Goal: Information Seeking & Learning: Learn about a topic

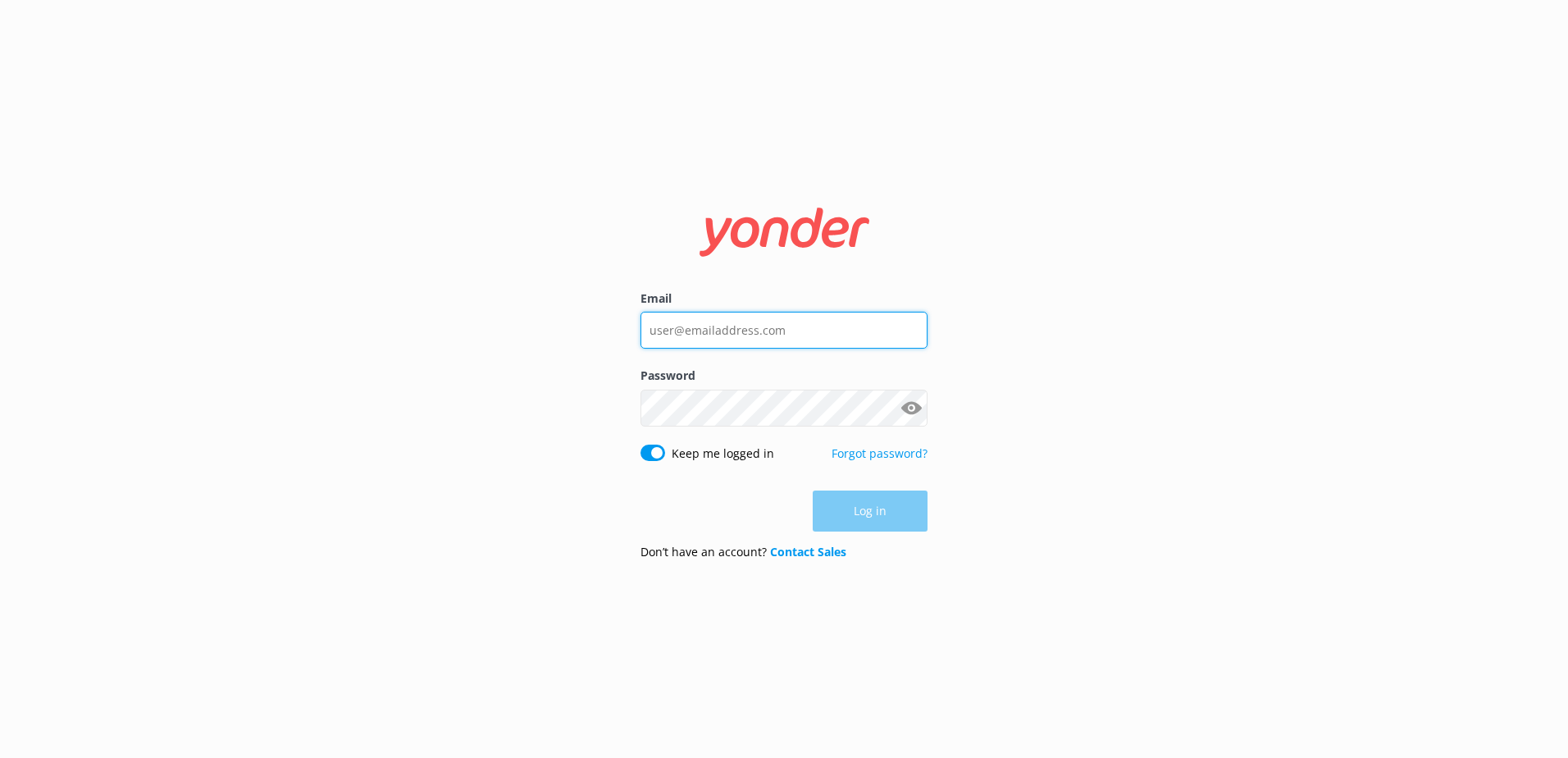
type input "[EMAIL_ADDRESS][DOMAIN_NAME]"
click at [864, 489] on form "Email [EMAIL_ADDRESS][DOMAIN_NAME] Password Show password Keep me logged in For…" at bounding box center [784, 379] width 287 height 388
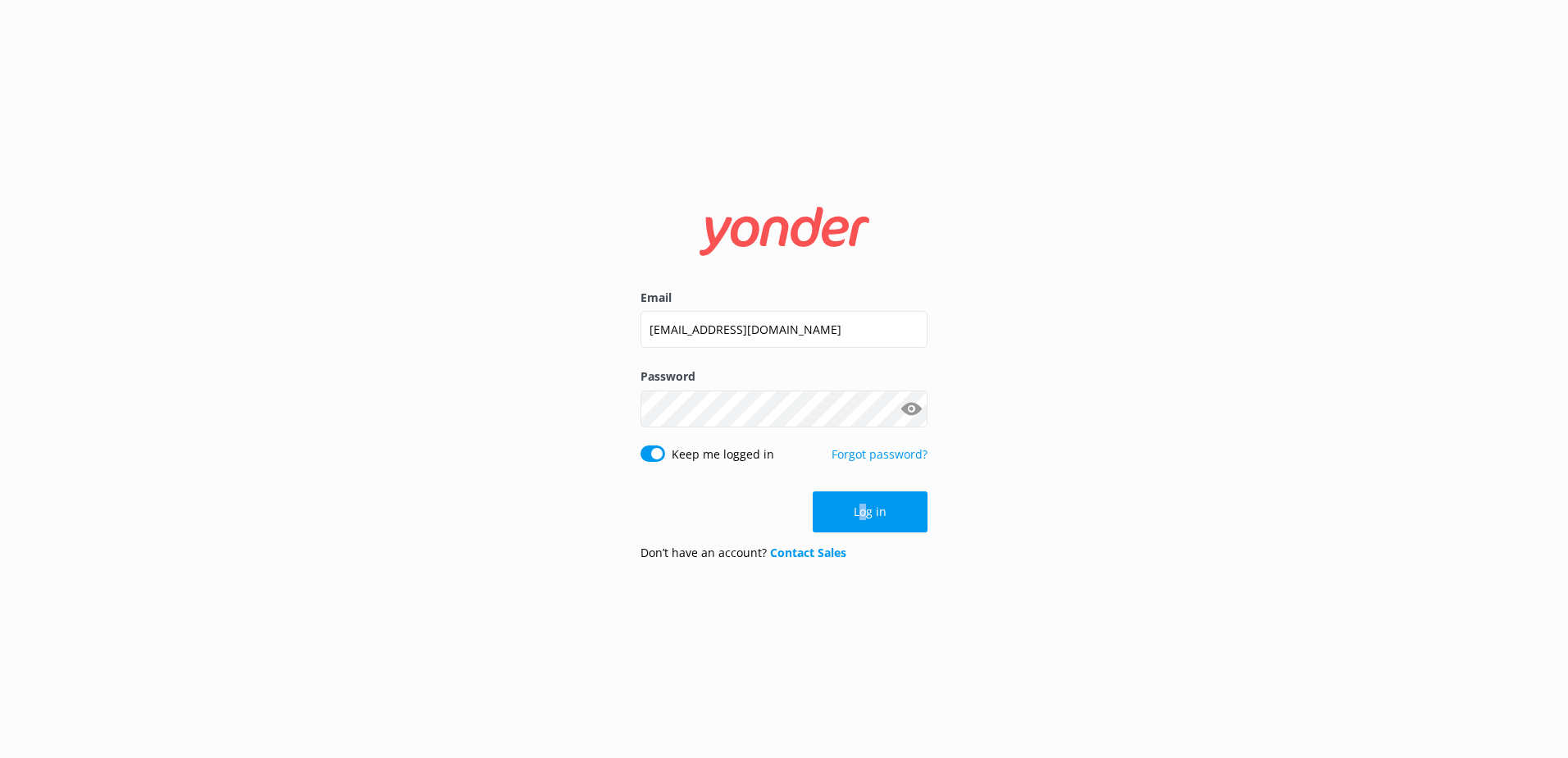
drag, startPoint x: 864, startPoint y: 489, endPoint x: 905, endPoint y: 508, distance: 45.2
click at [905, 507] on button "Log in" at bounding box center [870, 512] width 115 height 41
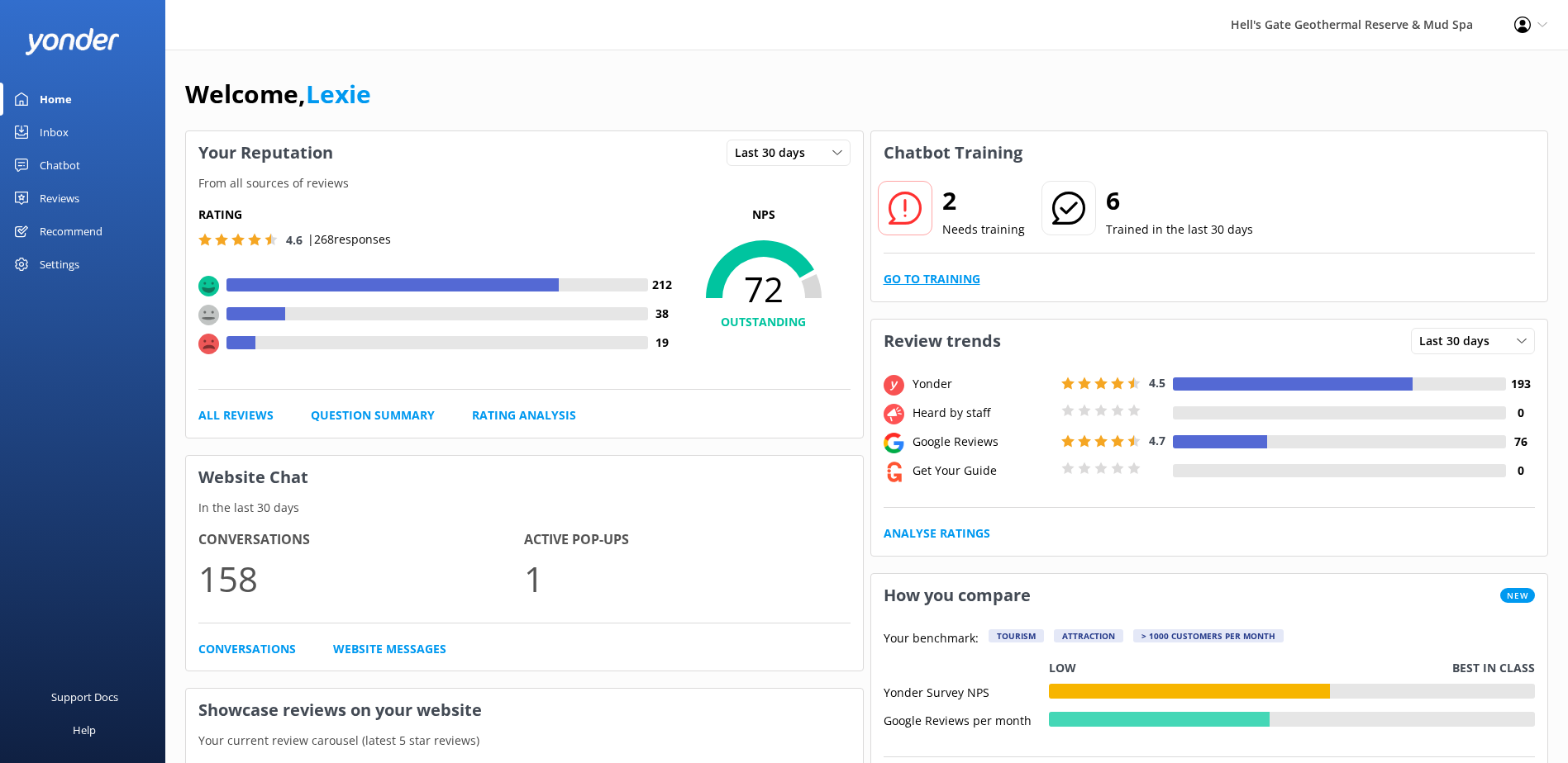
click at [896, 278] on link "Go to Training" at bounding box center [932, 279] width 97 height 18
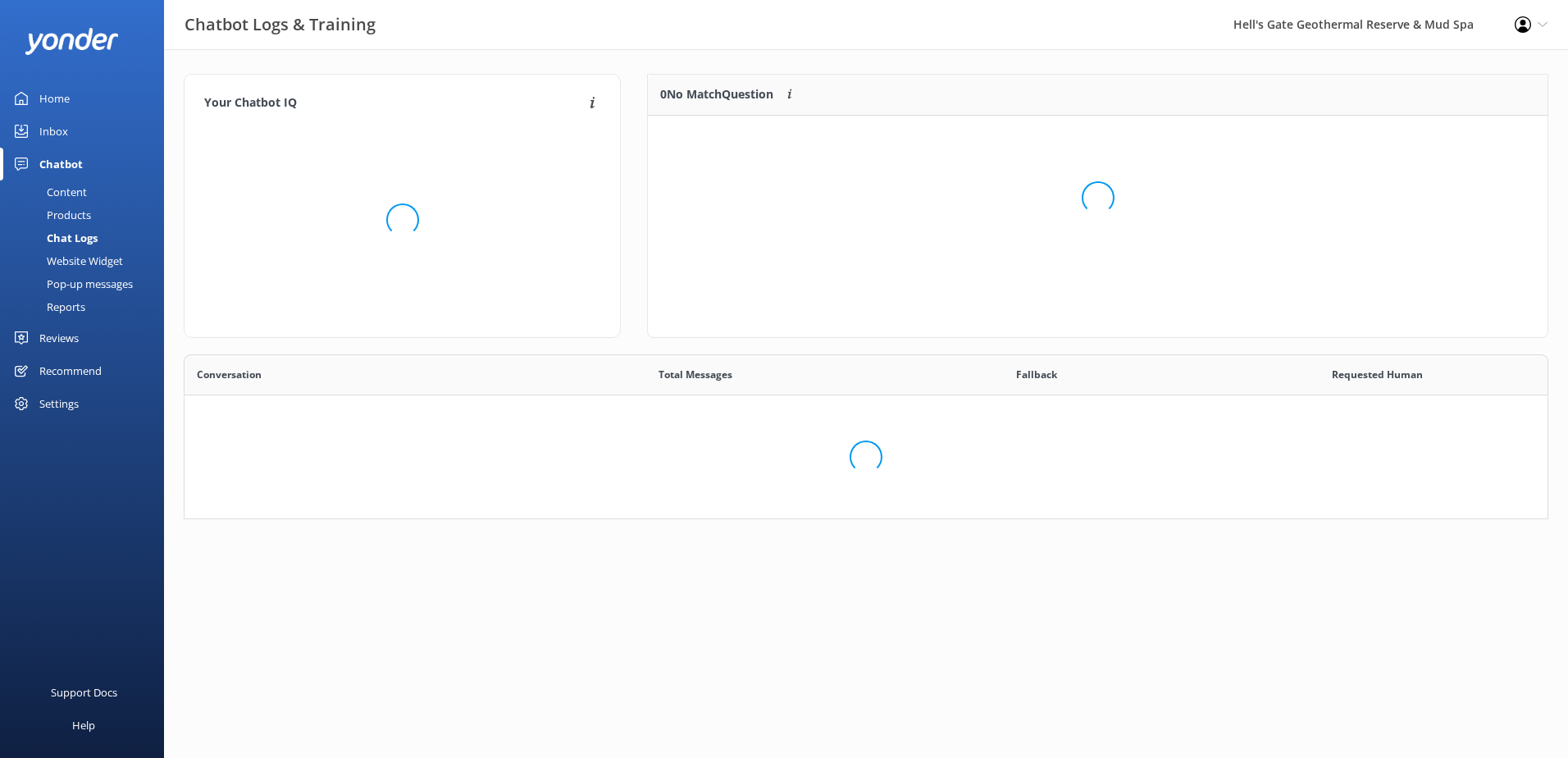
scroll to position [563, 1338]
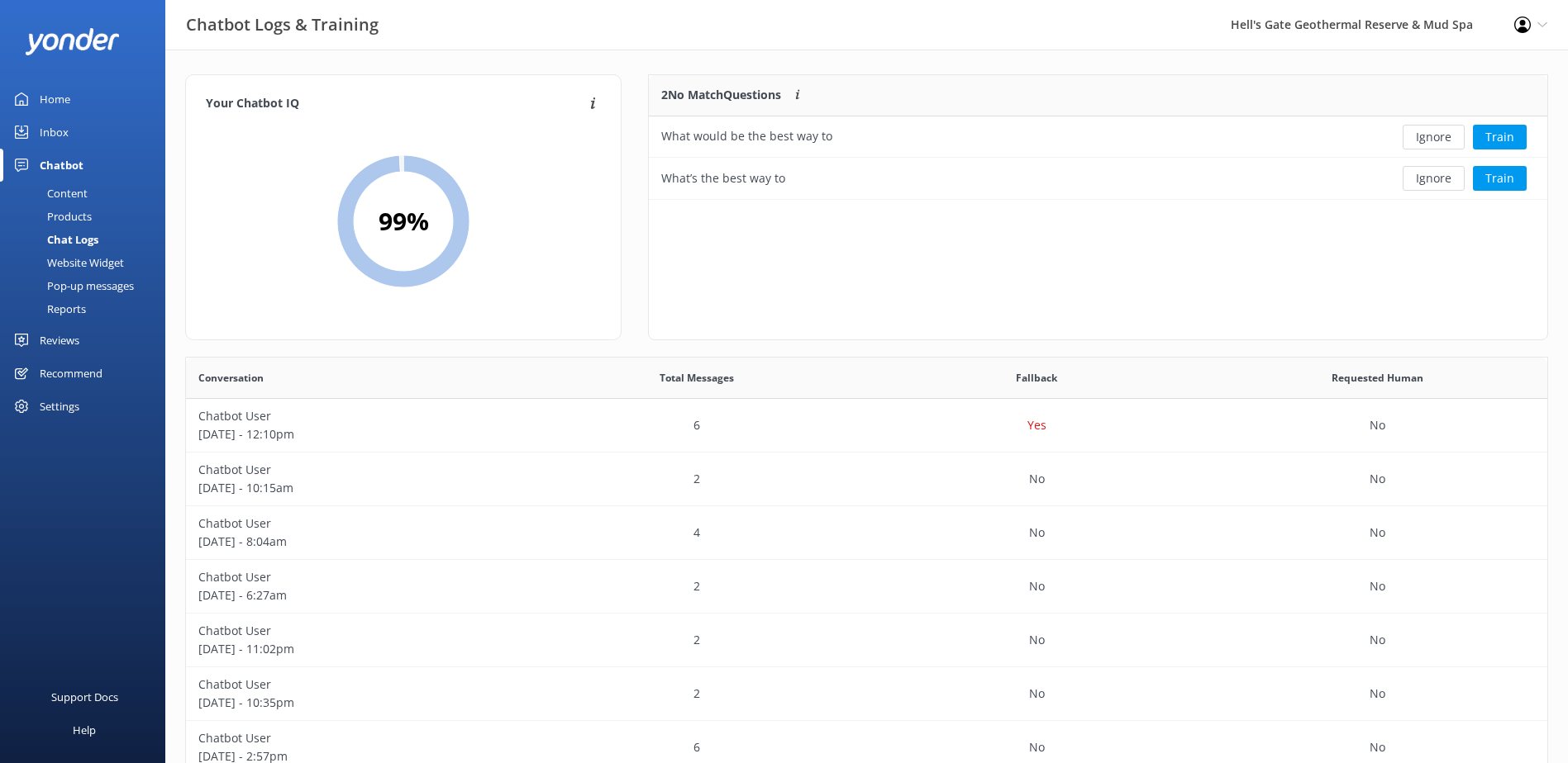
click at [84, 141] on link "Inbox" at bounding box center [82, 132] width 165 height 33
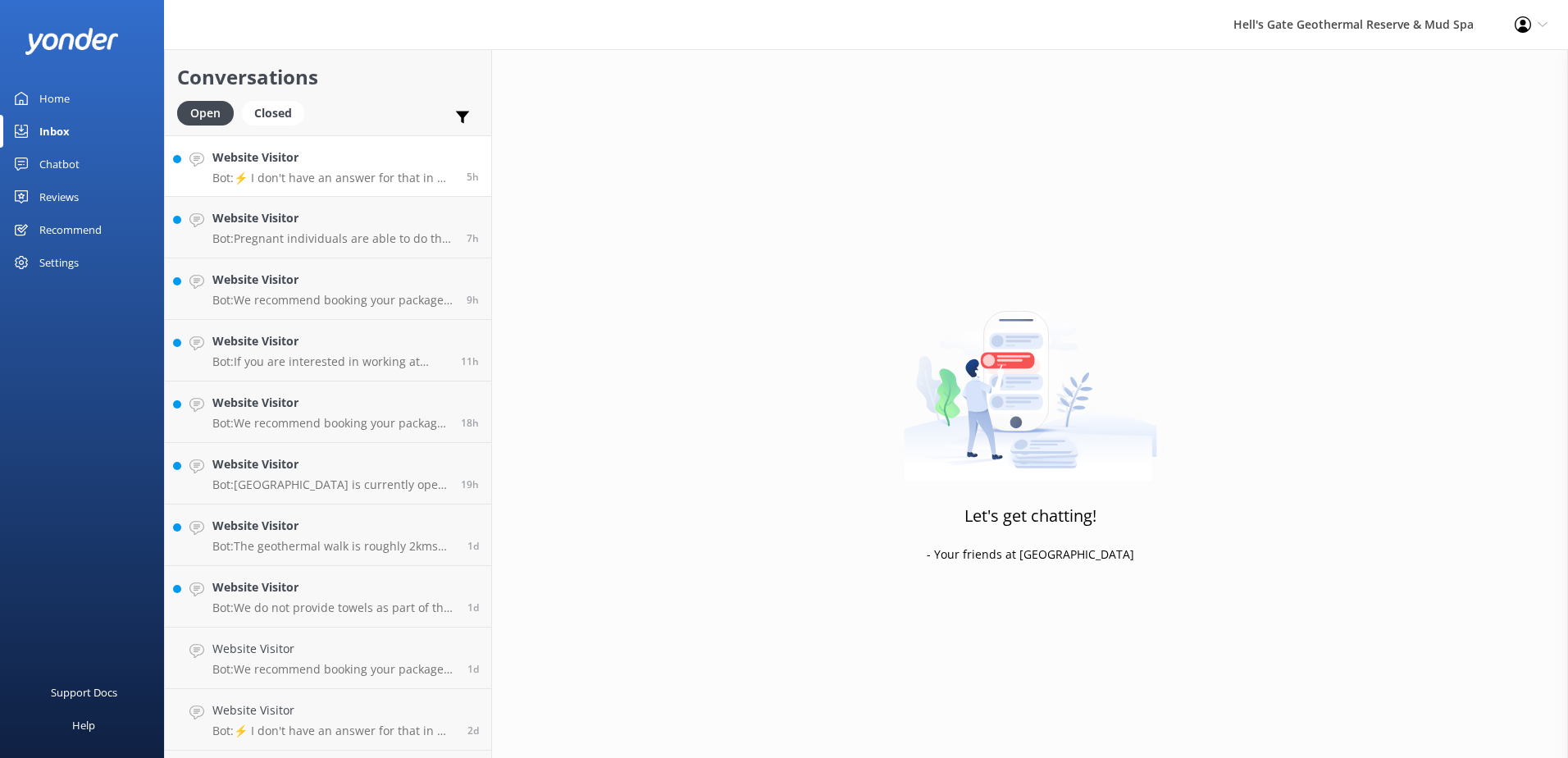
click at [277, 162] on h4 "Website Visitor" at bounding box center [334, 157] width 242 height 18
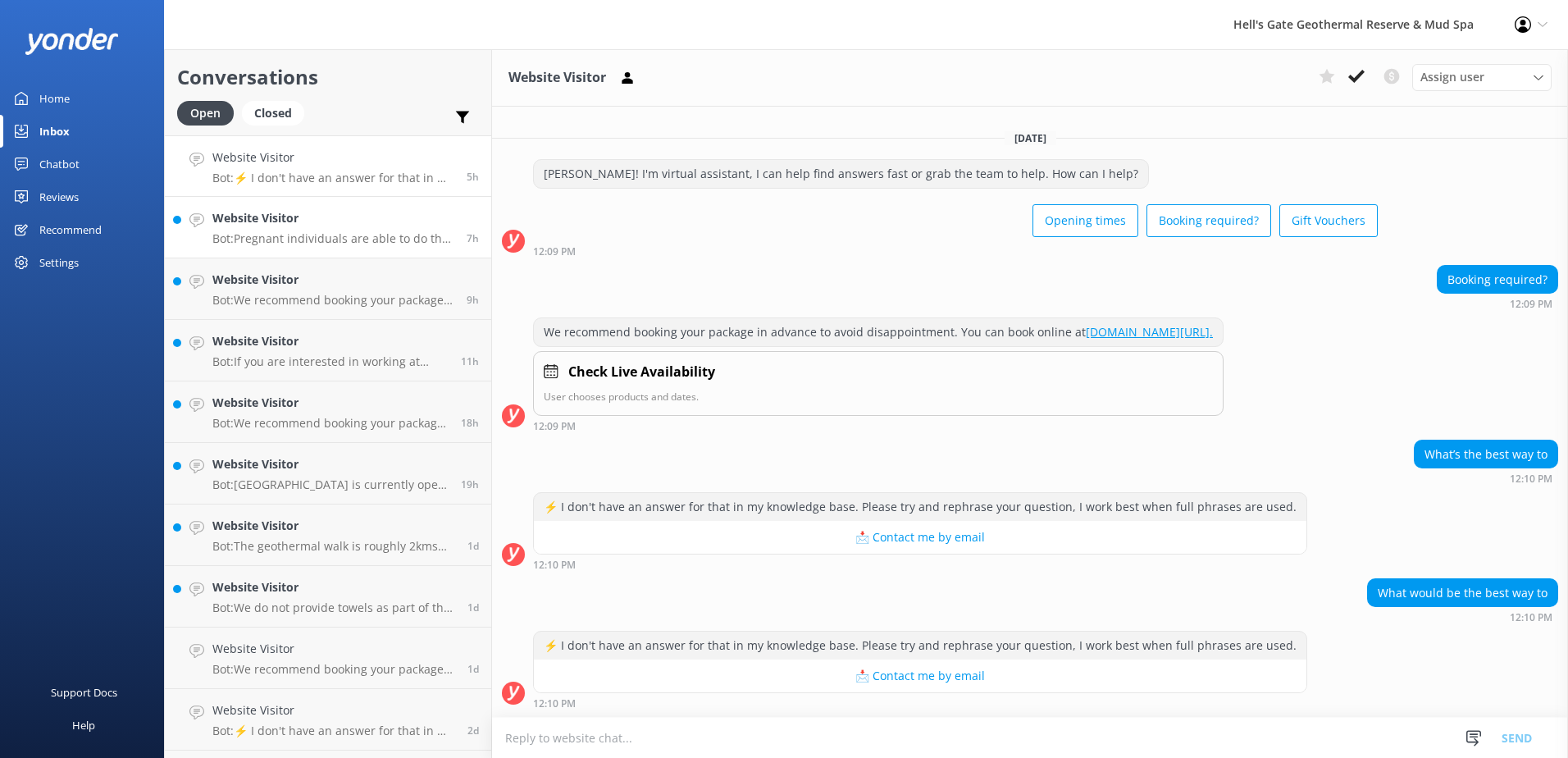
click at [256, 257] on link "Website Visitor Bot: Pregnant individuals are able to do the geothermal walk, b…" at bounding box center [328, 227] width 326 height 61
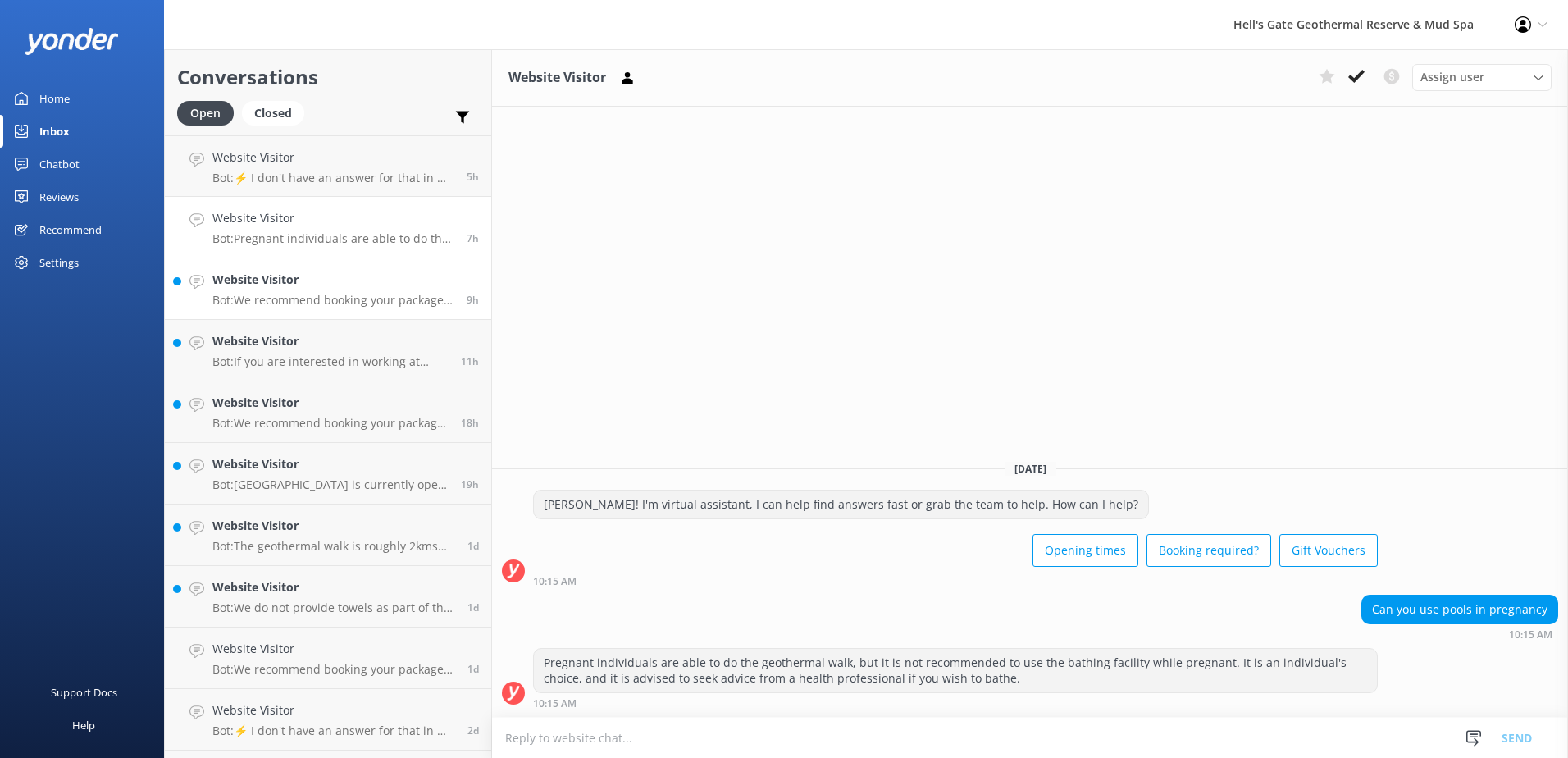
click at [267, 286] on h4 "Website Visitor" at bounding box center [334, 279] width 242 height 18
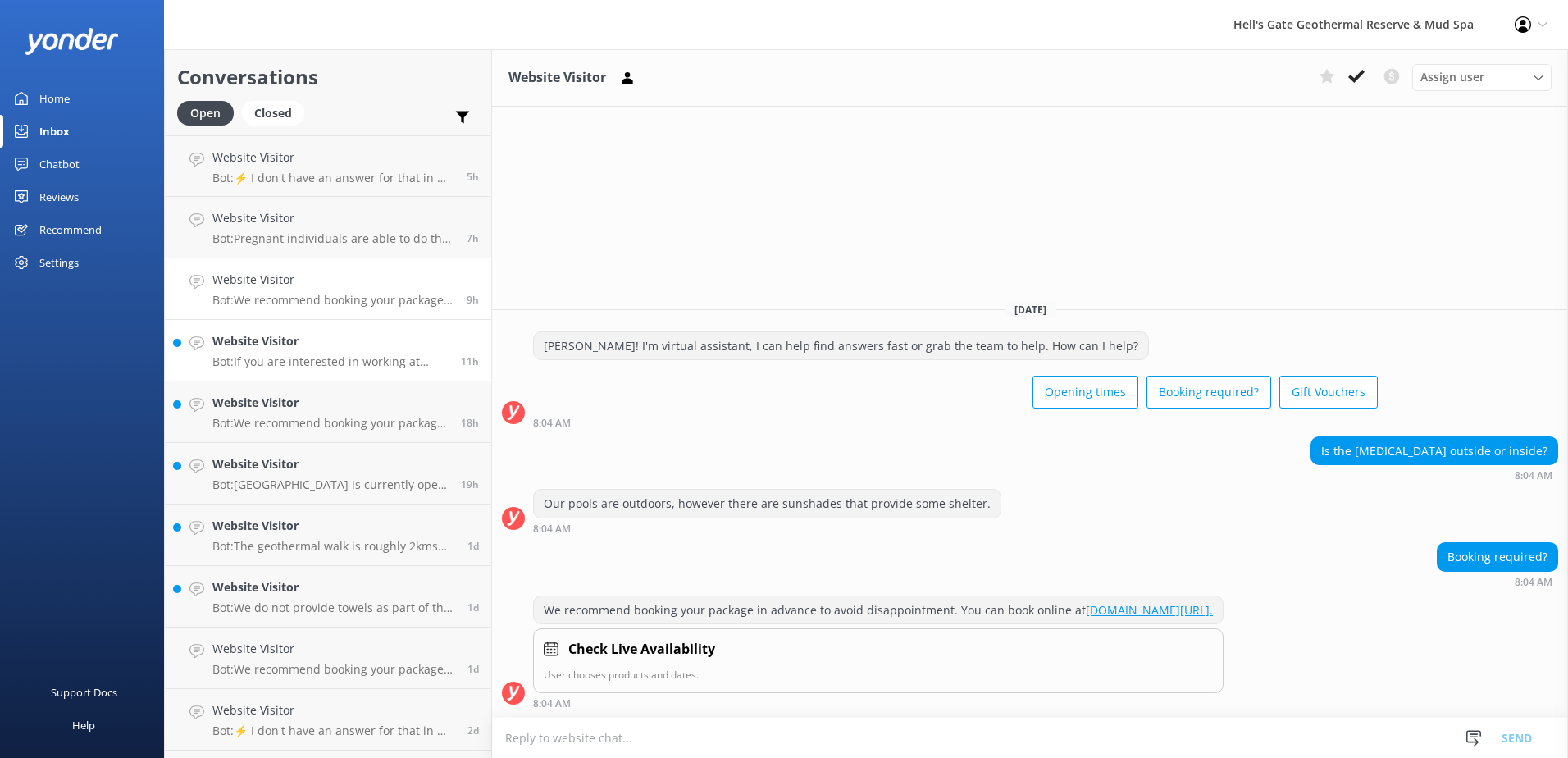
click at [319, 363] on p "Bot: If you are interested in working at [GEOGRAPHIC_DATA], please send your CV…" at bounding box center [330, 362] width 236 height 15
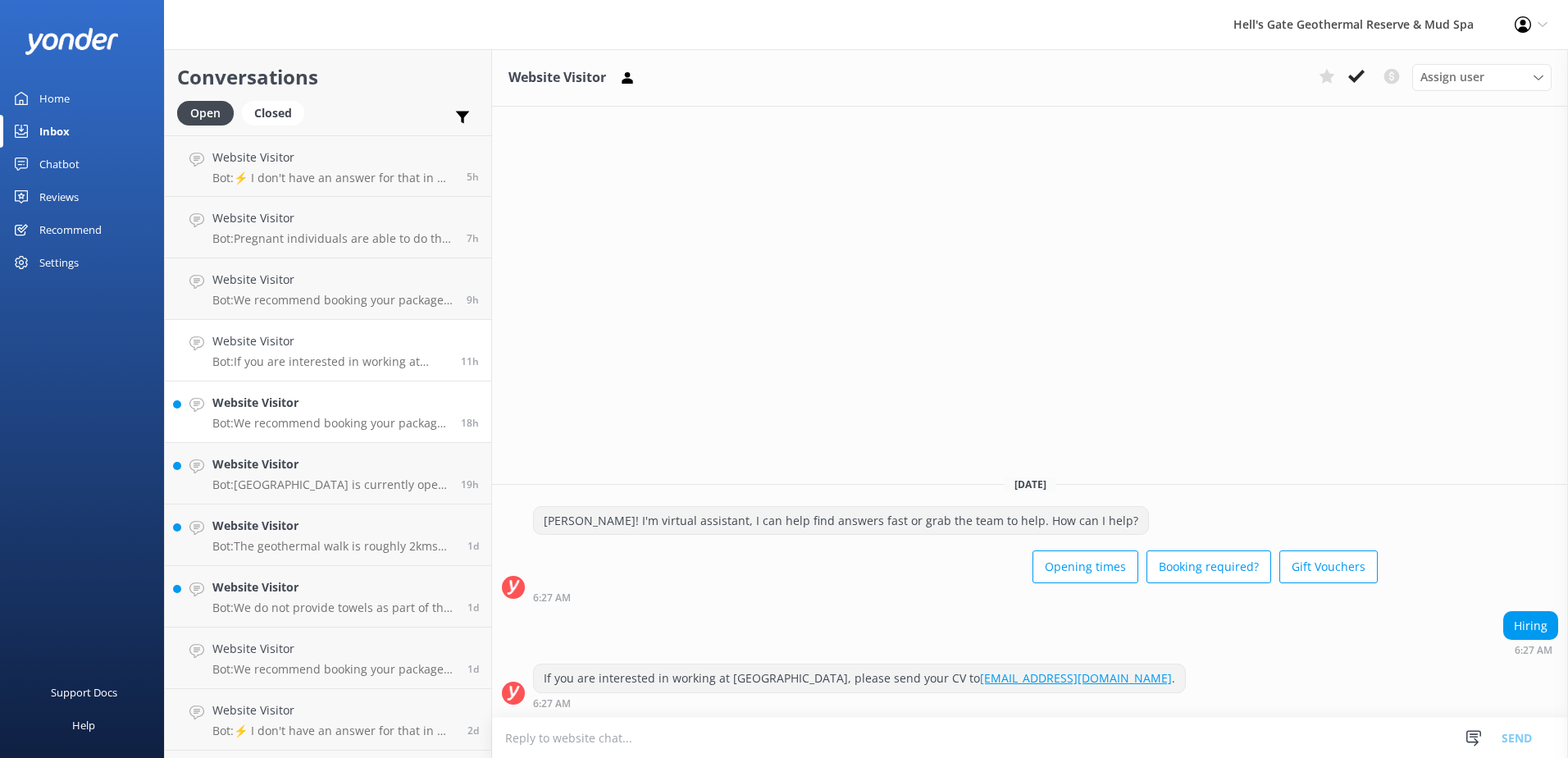
click at [344, 401] on h4 "Website Visitor" at bounding box center [330, 402] width 236 height 18
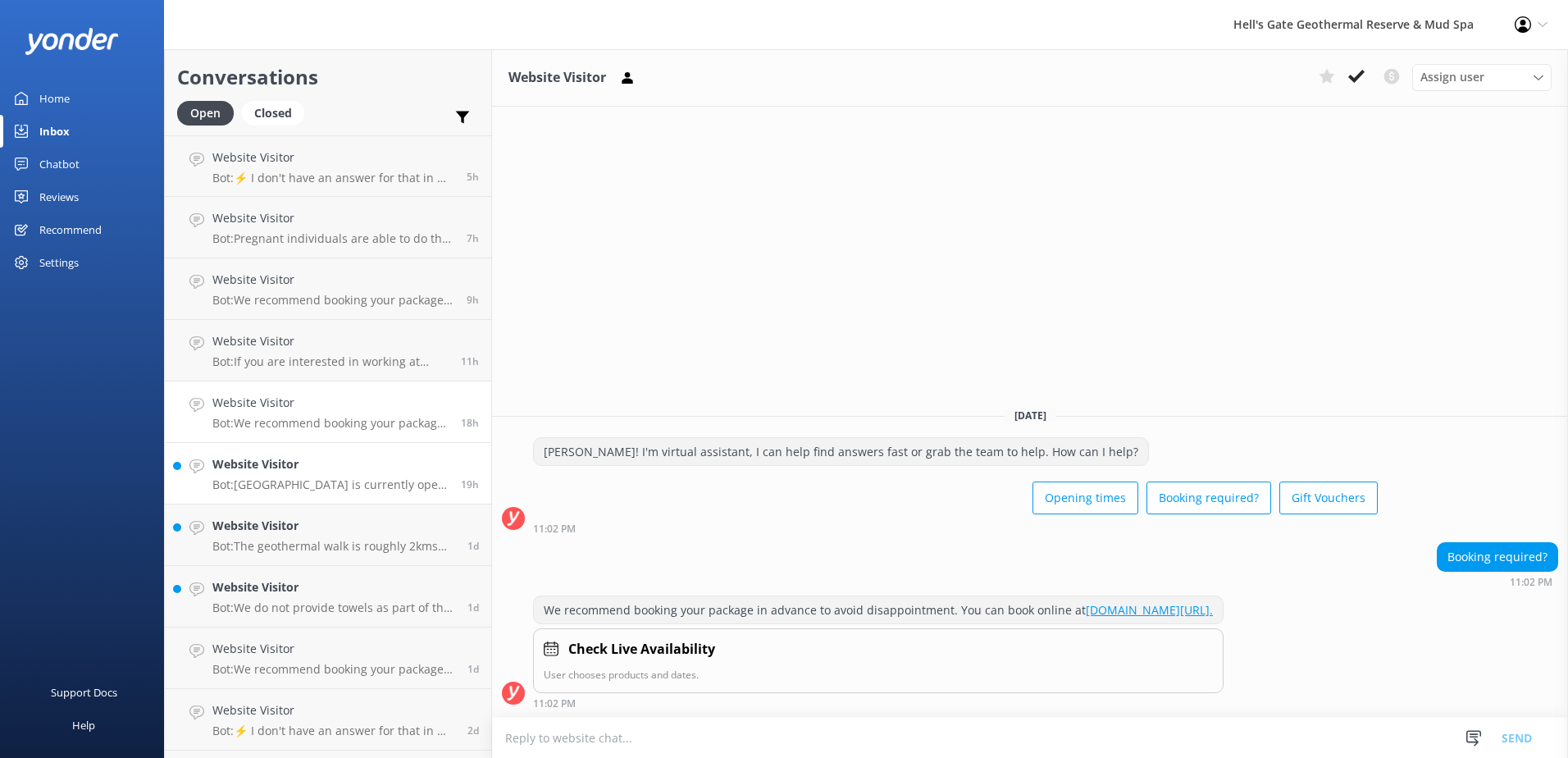
click at [377, 470] on h4 "Website Visitor" at bounding box center [330, 464] width 236 height 18
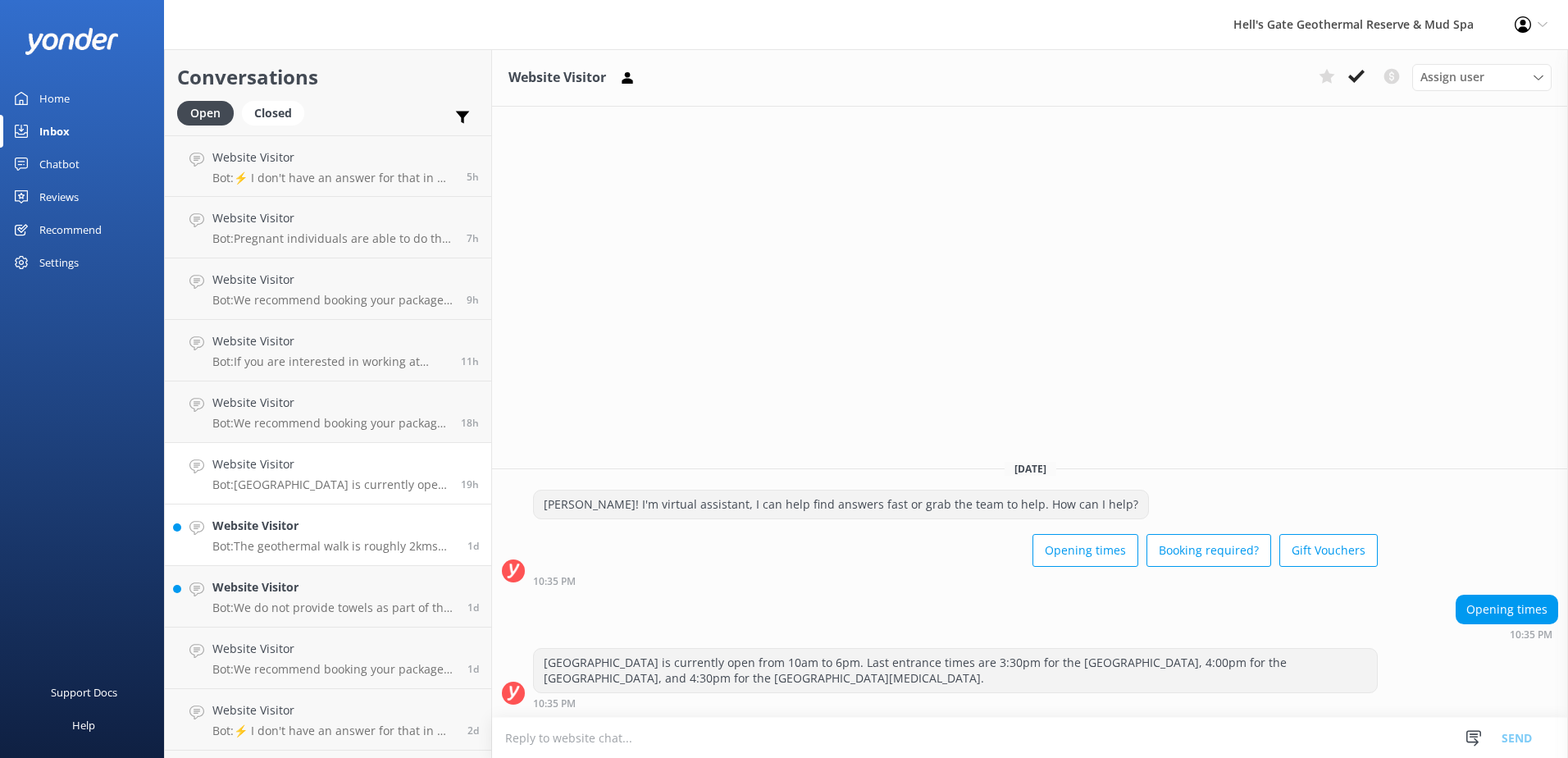
click at [351, 526] on h4 "Website Visitor" at bounding box center [334, 526] width 243 height 18
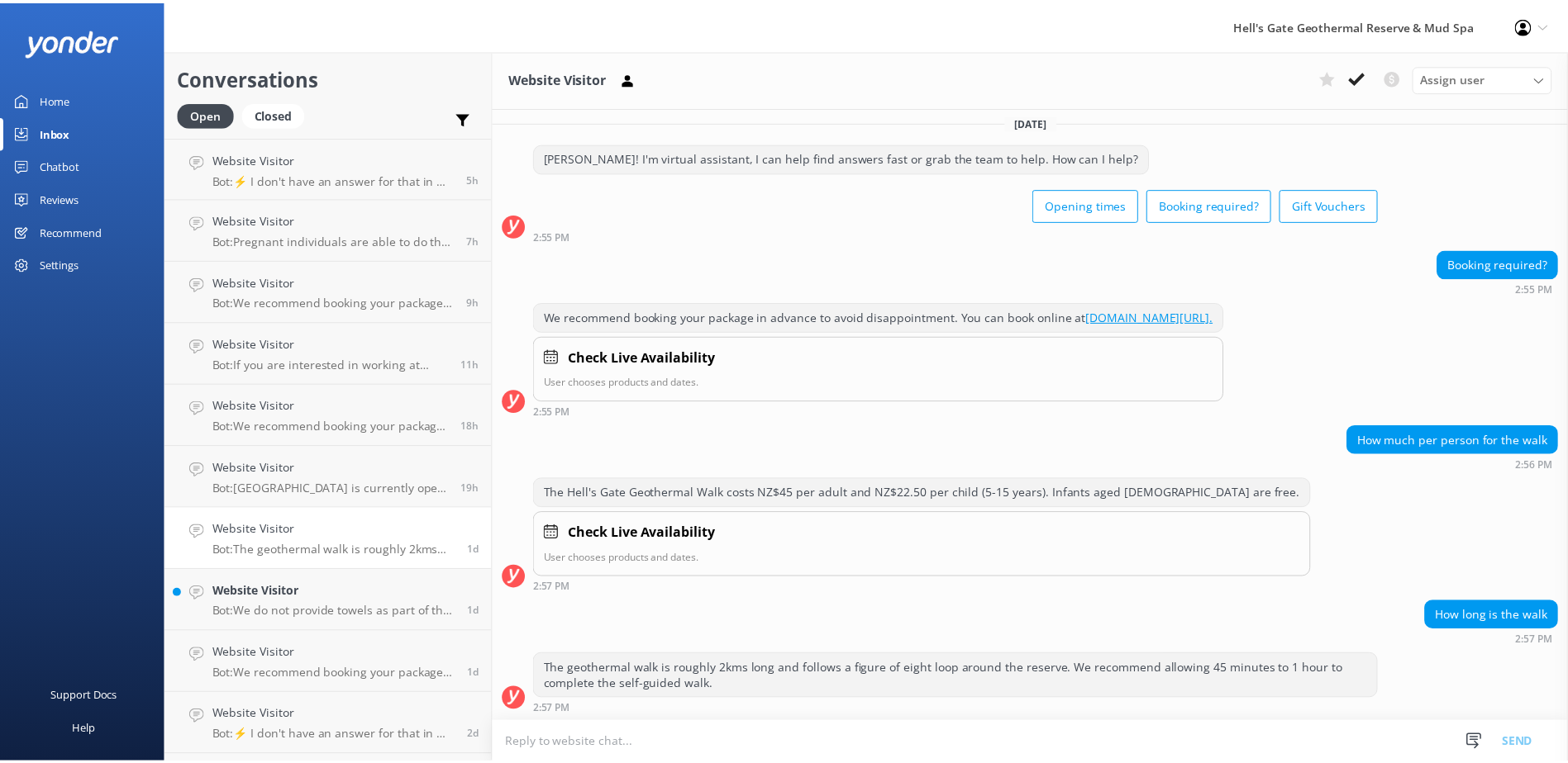
scroll to position [9, 0]
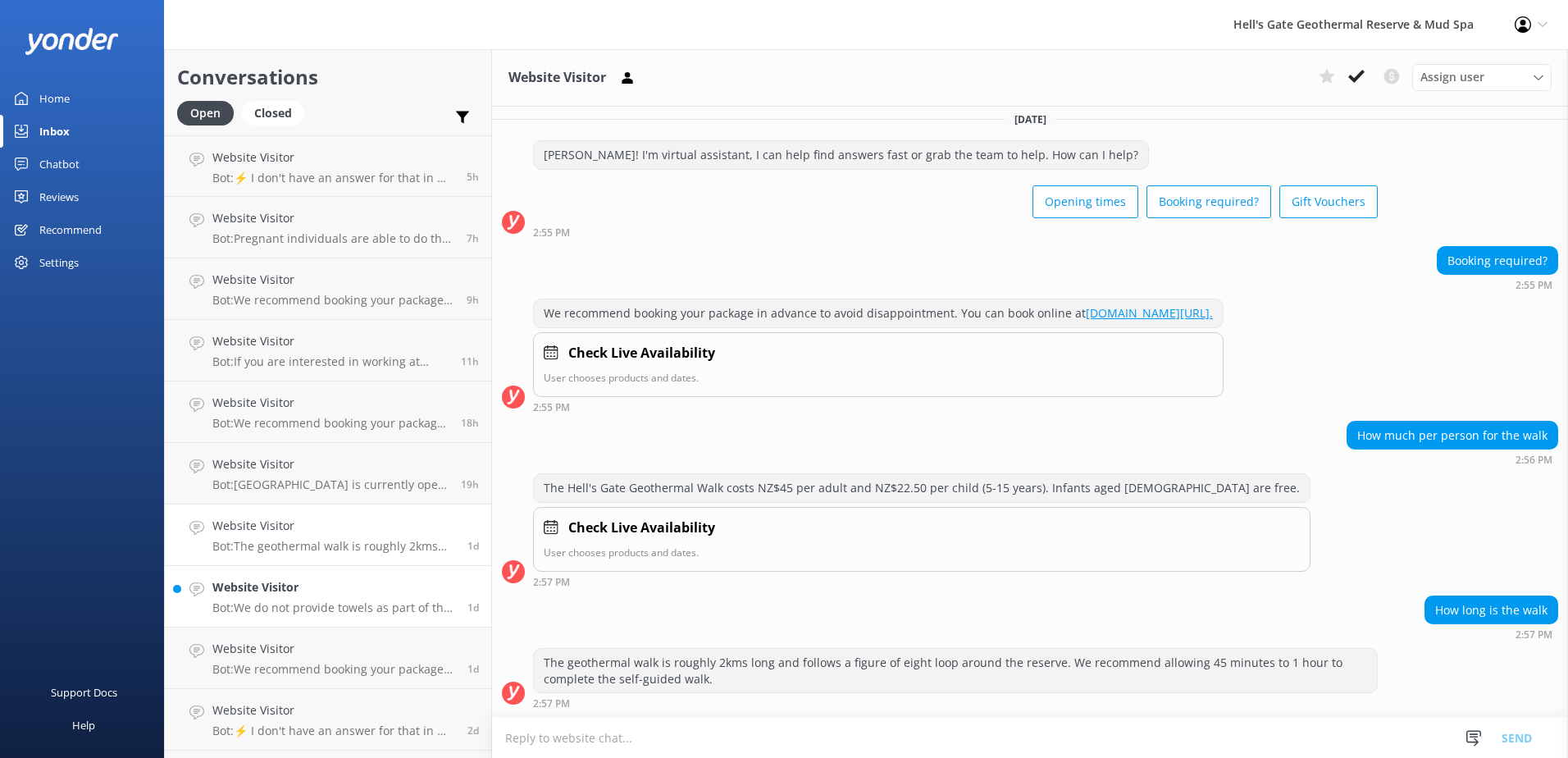
click at [376, 601] on p "Bot: We do not provide towels as part of the entrance price; however, they can …" at bounding box center [334, 608] width 243 height 15
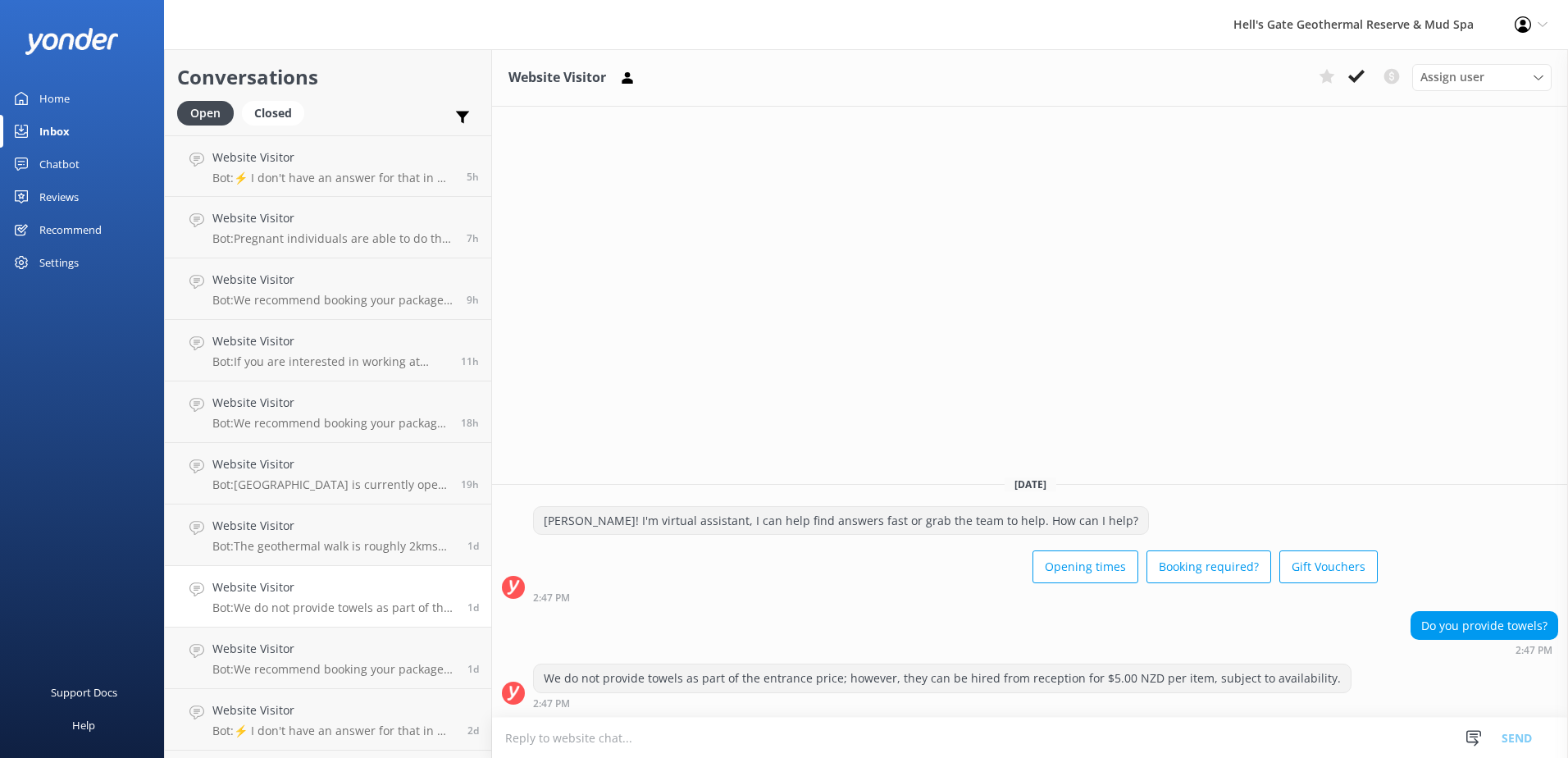
click at [71, 194] on div "Reviews" at bounding box center [59, 197] width 40 height 33
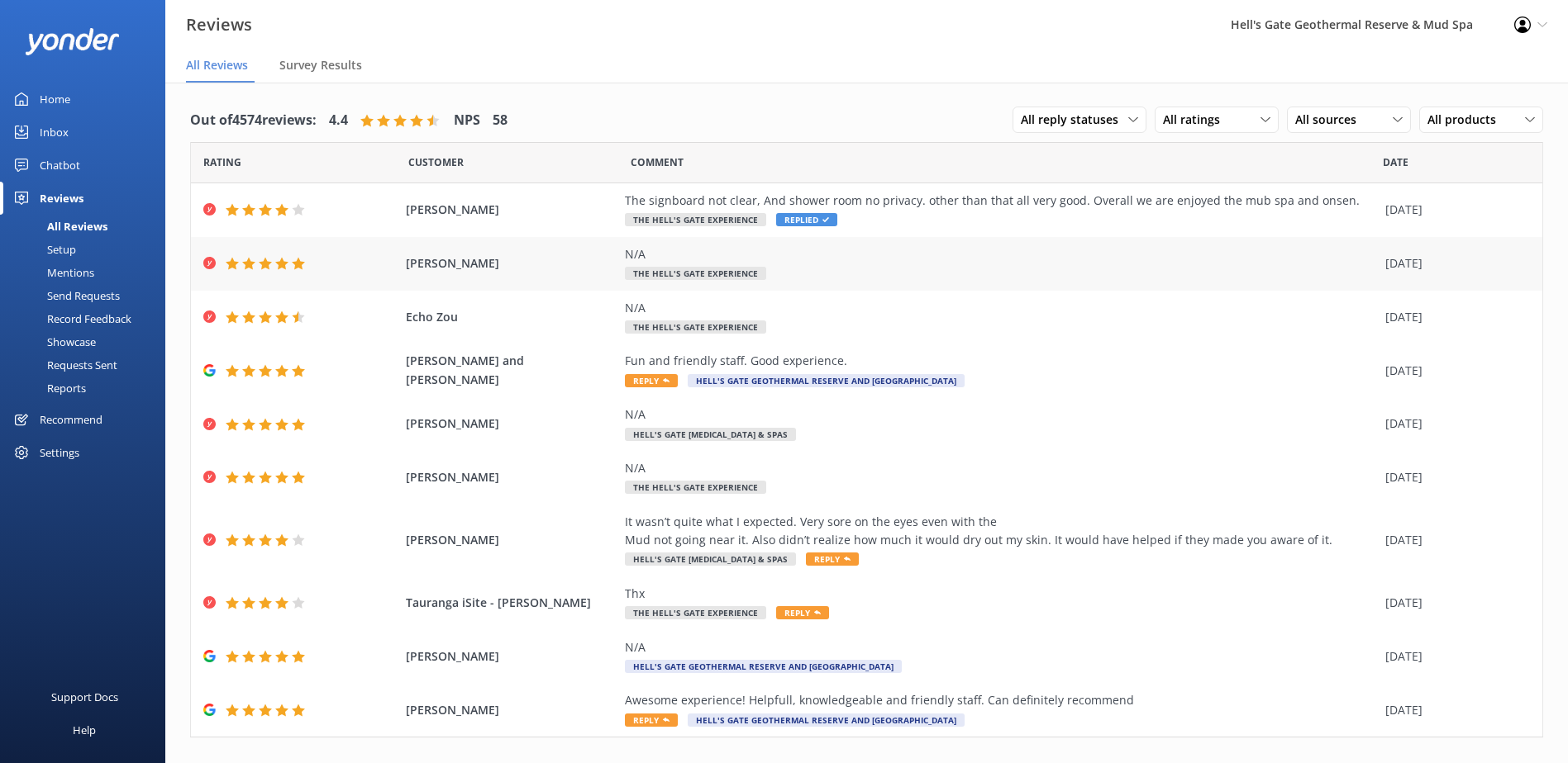
click at [911, 246] on div "N/A" at bounding box center [1001, 254] width 752 height 18
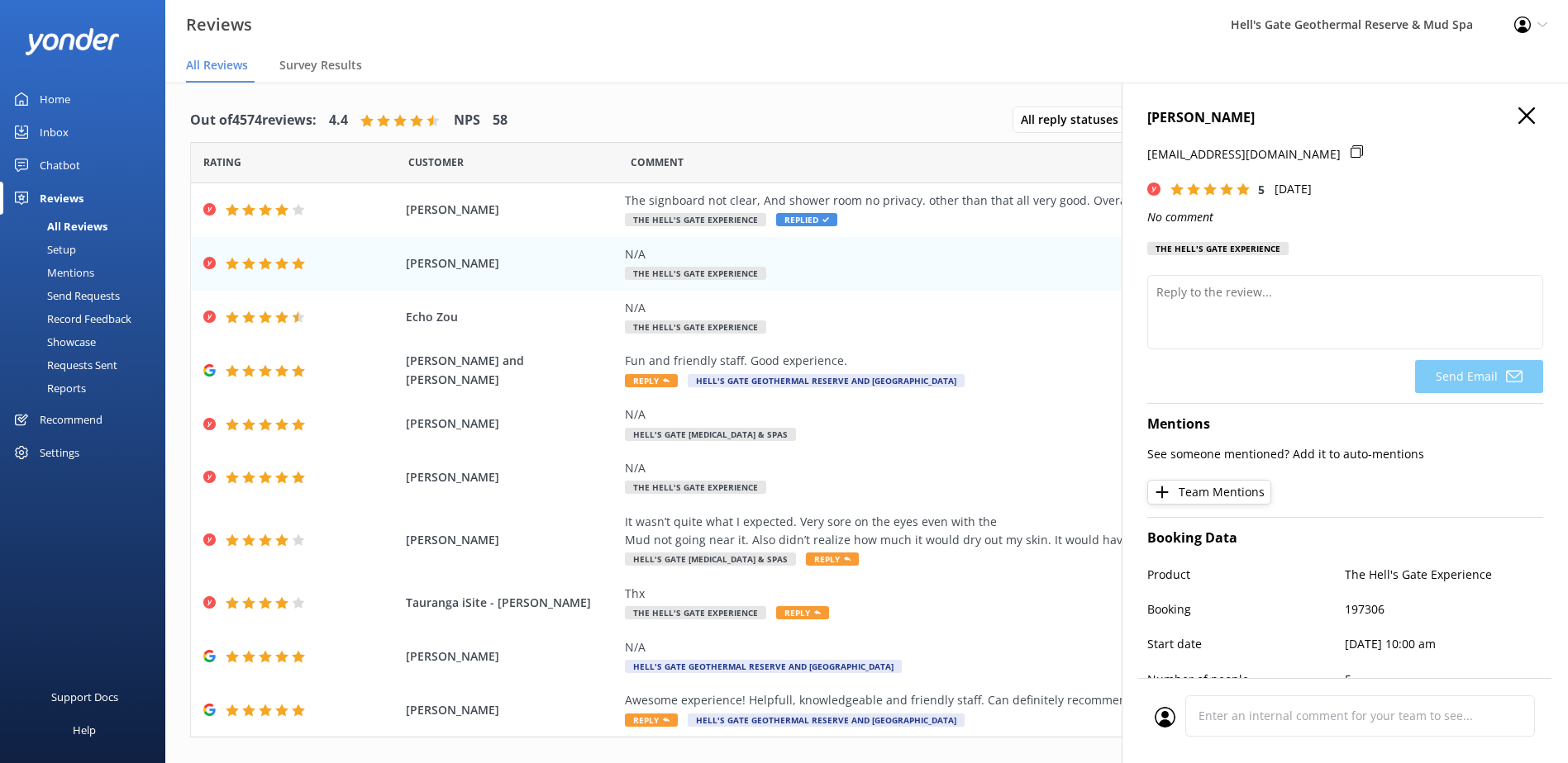
click at [1526, 119] on h4 "[PERSON_NAME]" at bounding box center [1344, 118] width 396 height 21
click at [1518, 120] on icon "button" at bounding box center [1526, 116] width 17 height 17
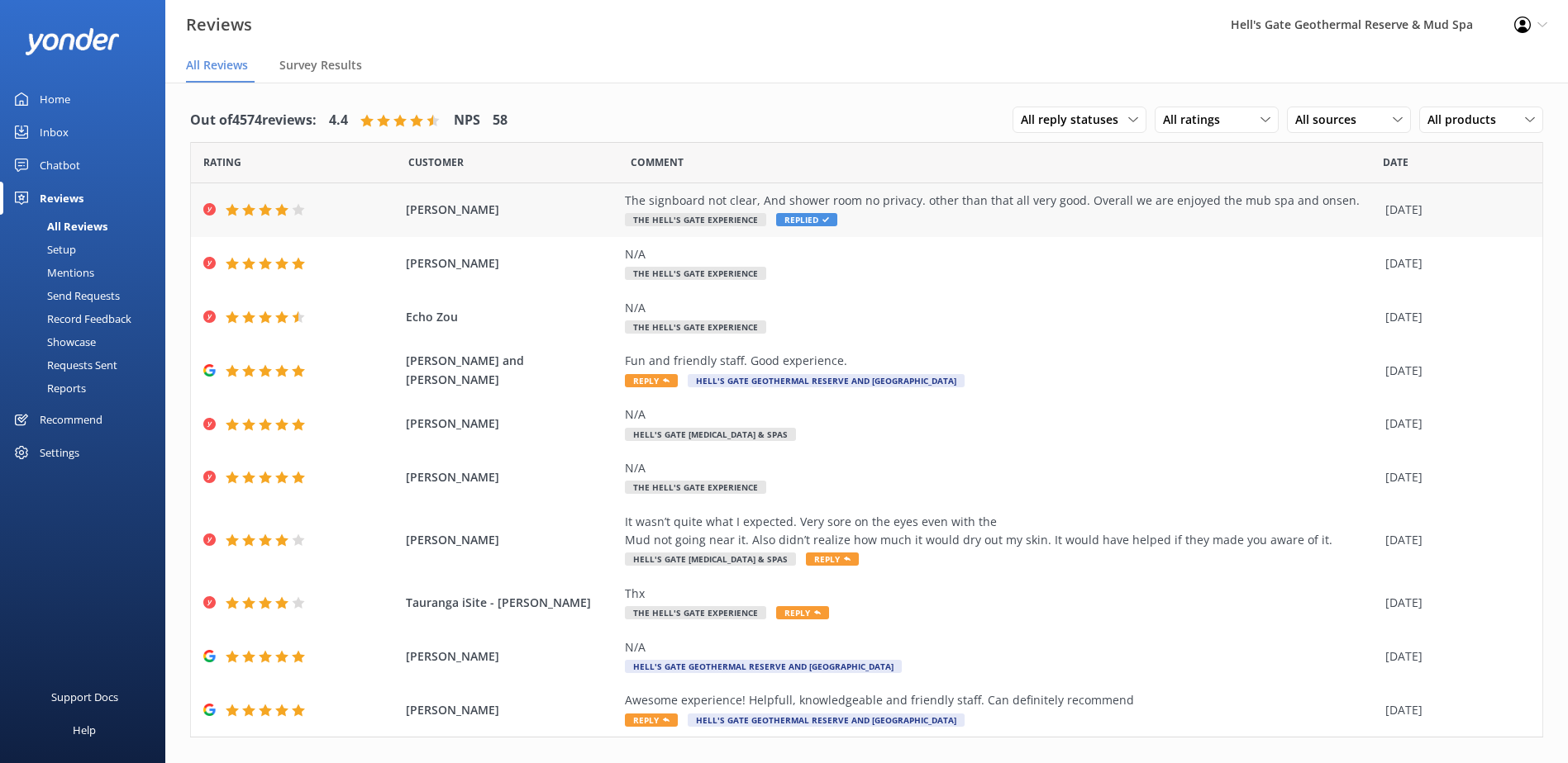
click at [1340, 203] on div "The signboard not clear, And shower room no privacy. other than that all very g…" at bounding box center [1001, 200] width 752 height 18
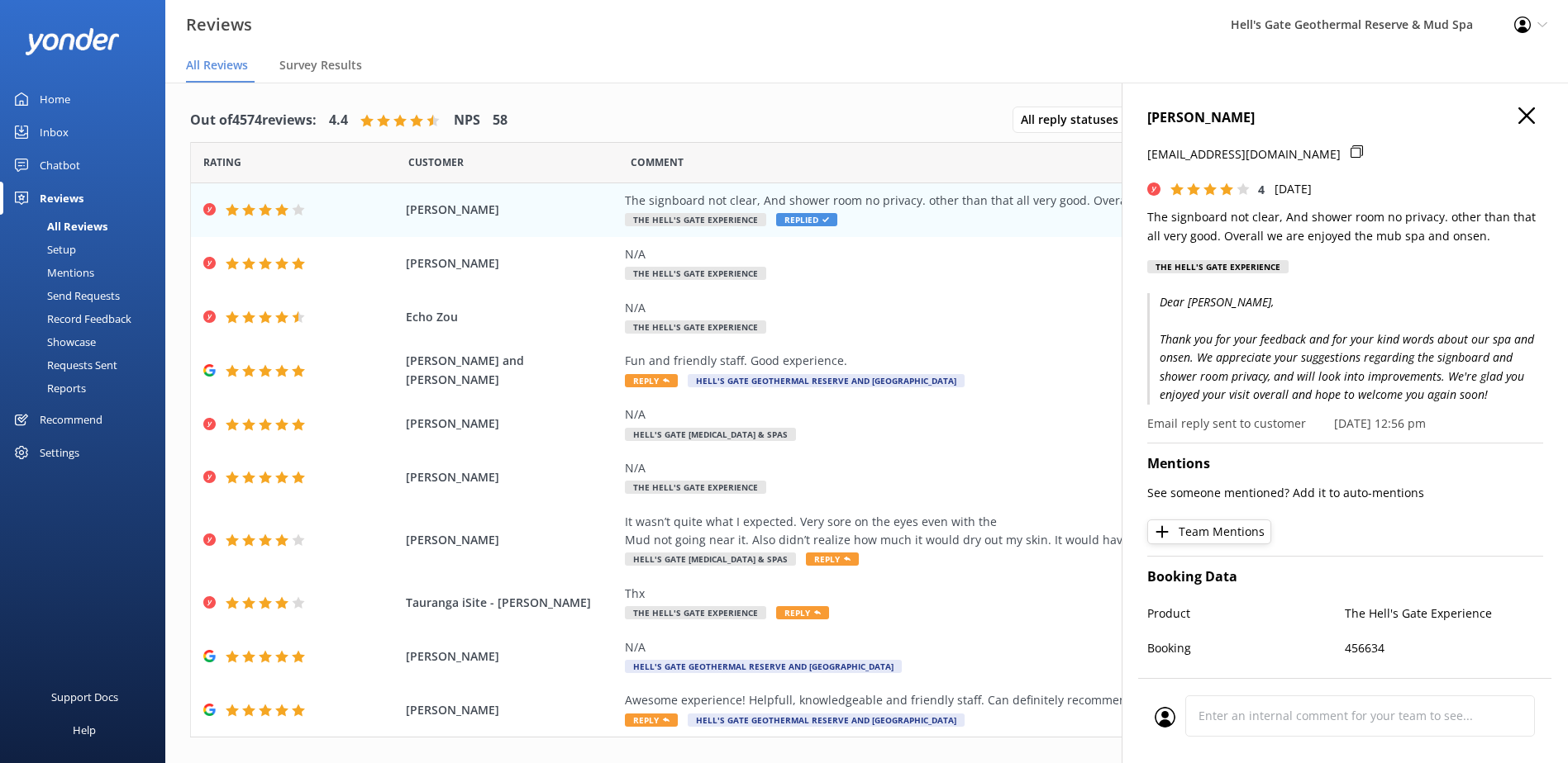
click at [1504, 125] on h4 "[PERSON_NAME]" at bounding box center [1344, 118] width 396 height 21
click at [1518, 118] on icon "button" at bounding box center [1526, 116] width 17 height 17
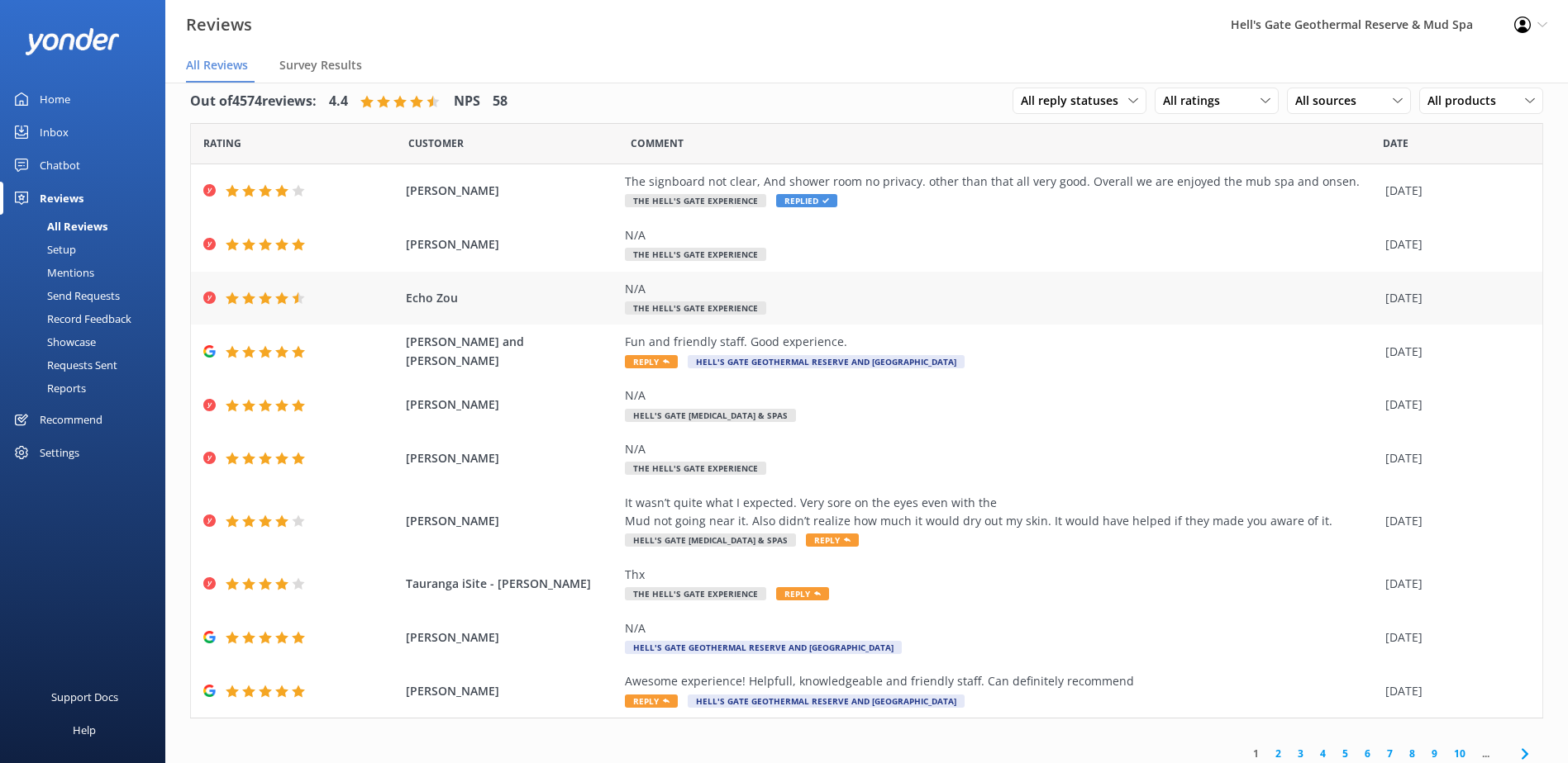
scroll to position [28, 0]
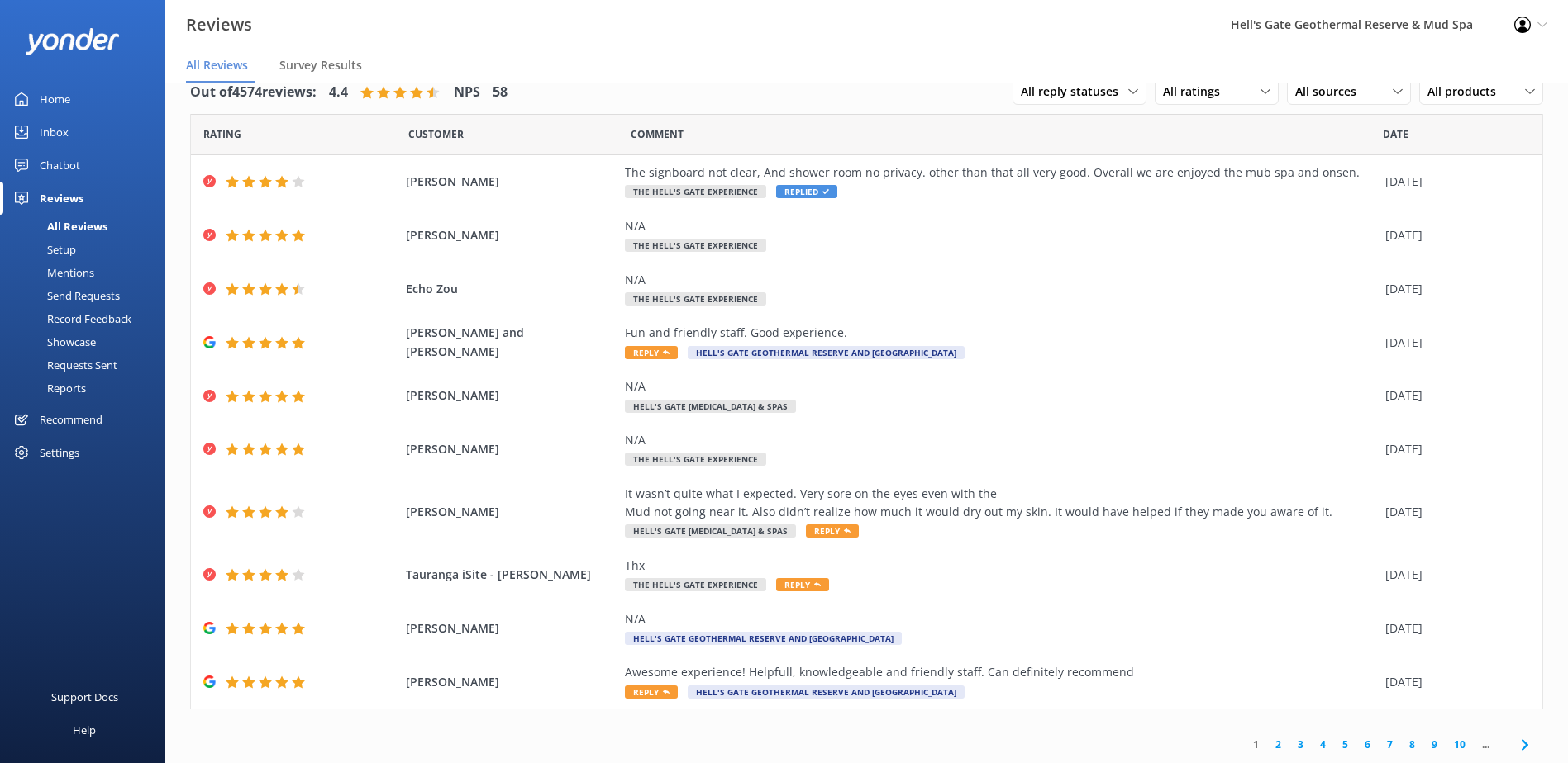
click at [1267, 746] on link "2" at bounding box center [1278, 744] width 22 height 16
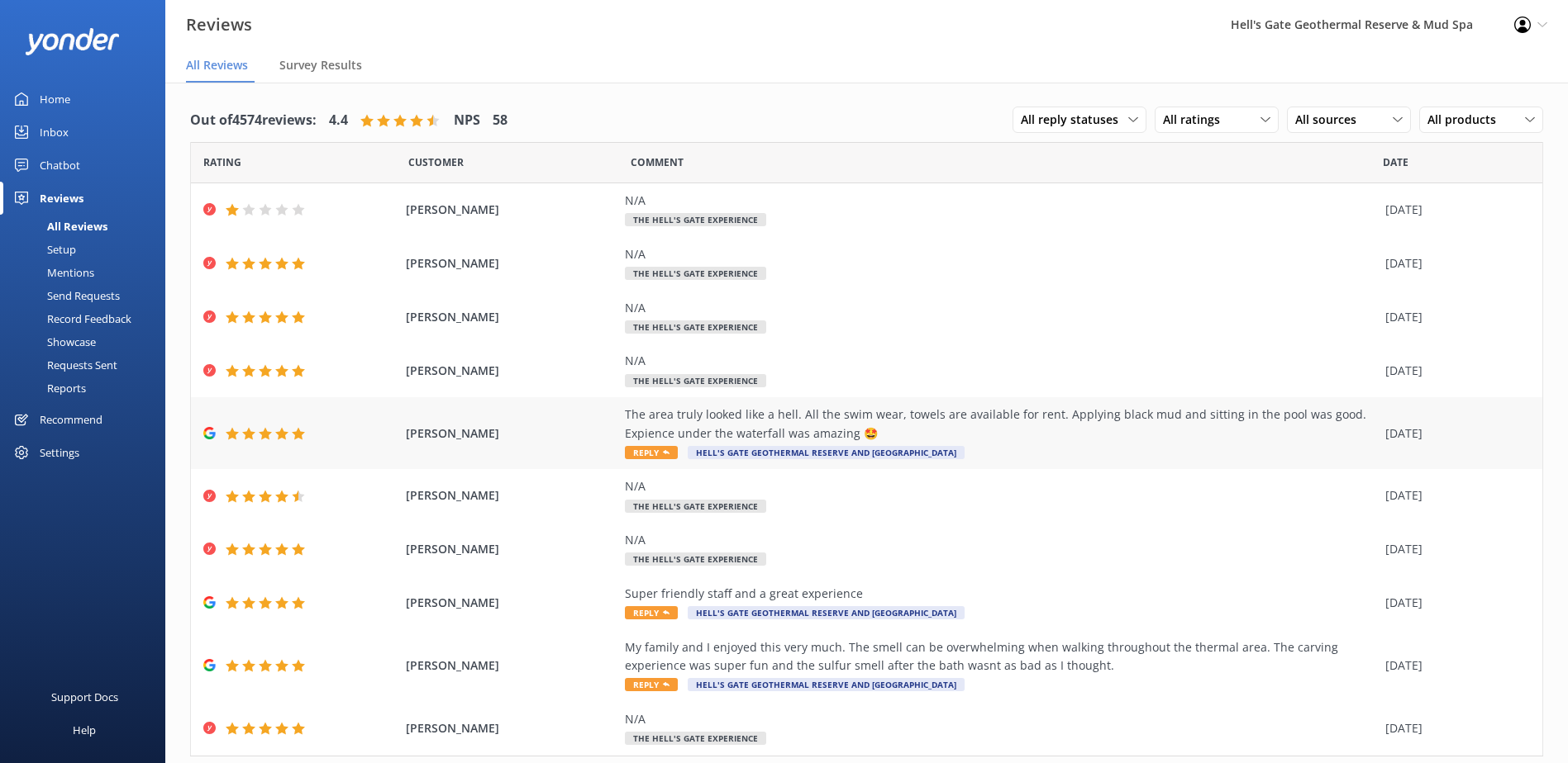
scroll to position [47, 0]
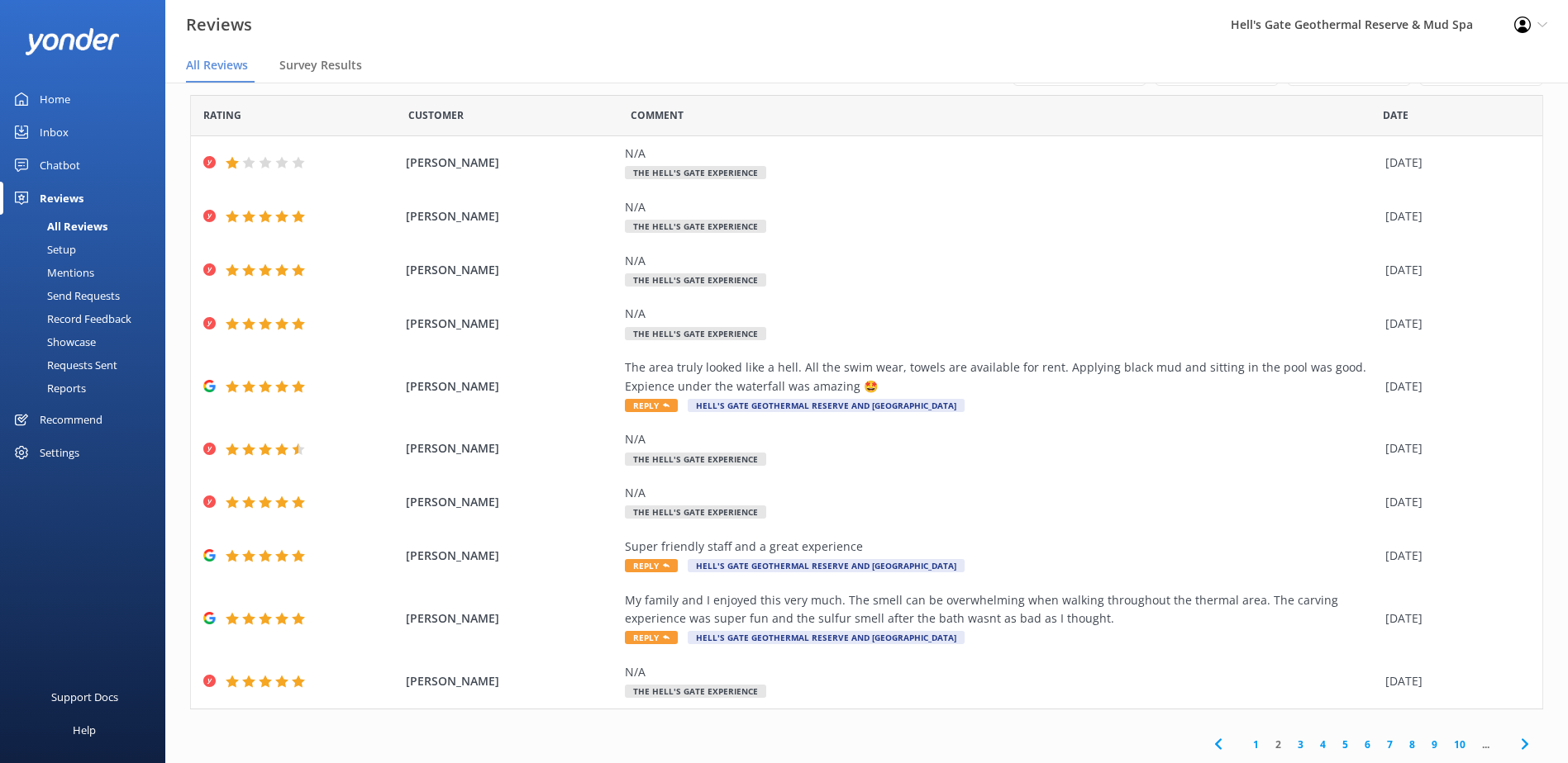
click at [1289, 749] on link "3" at bounding box center [1300, 744] width 22 height 16
